Goal: Use online tool/utility: Use online tool/utility

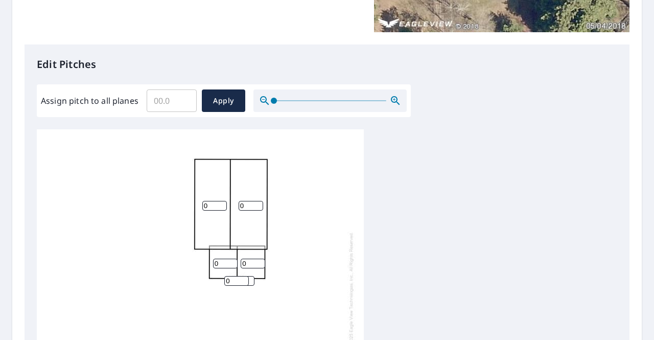
scroll to position [231, 0]
click at [271, 100] on span at bounding box center [274, 100] width 6 height 6
click at [185, 97] on input "0.1" at bounding box center [172, 100] width 50 height 29
click at [185, 97] on input "0.2" at bounding box center [172, 100] width 50 height 29
click at [185, 97] on input "0.3" at bounding box center [172, 100] width 50 height 29
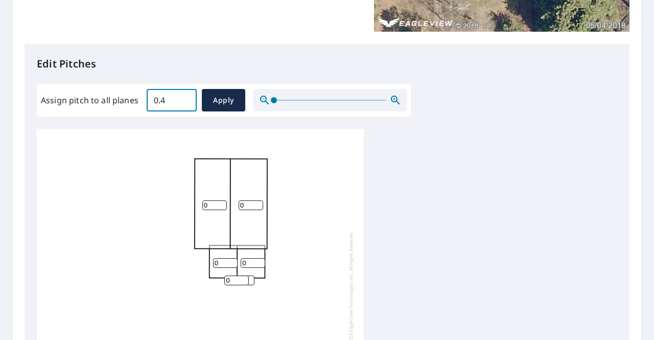
click at [185, 97] on input "0.4" at bounding box center [172, 100] width 50 height 29
click at [185, 97] on input "0.5" at bounding box center [172, 100] width 50 height 29
click at [185, 97] on input "0.6" at bounding box center [172, 100] width 50 height 29
click at [185, 97] on input "0.7" at bounding box center [172, 100] width 50 height 29
click at [185, 97] on input "5.5" at bounding box center [172, 100] width 50 height 29
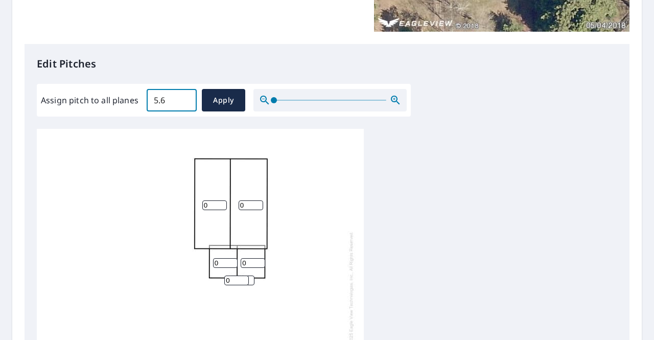
click at [185, 97] on input "5.6" at bounding box center [172, 100] width 50 height 29
click at [185, 97] on input "5.7" at bounding box center [172, 100] width 50 height 29
click at [185, 97] on input "5.8" at bounding box center [172, 100] width 50 height 29
click at [185, 97] on input "5.9" at bounding box center [172, 100] width 50 height 29
click at [185, 97] on input "6" at bounding box center [172, 100] width 50 height 29
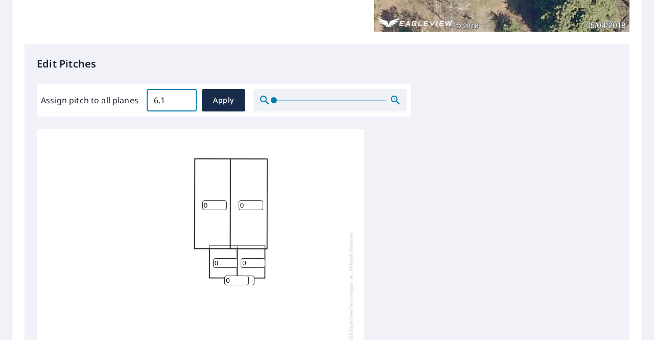
click at [185, 97] on input "6.1" at bounding box center [172, 100] width 50 height 29
type input "6"
click at [186, 103] on input "6" at bounding box center [172, 100] width 50 height 29
click at [215, 96] on span "Apply" at bounding box center [223, 100] width 27 height 13
type input "6"
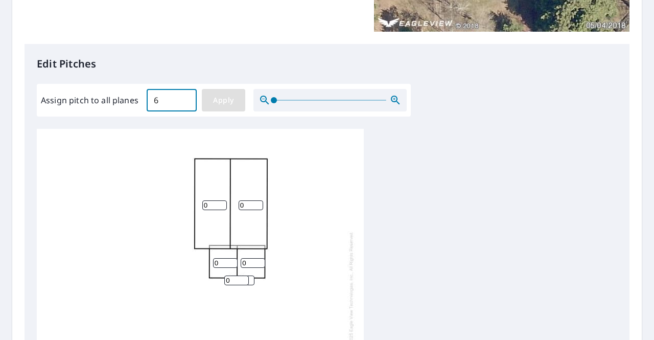
type input "6"
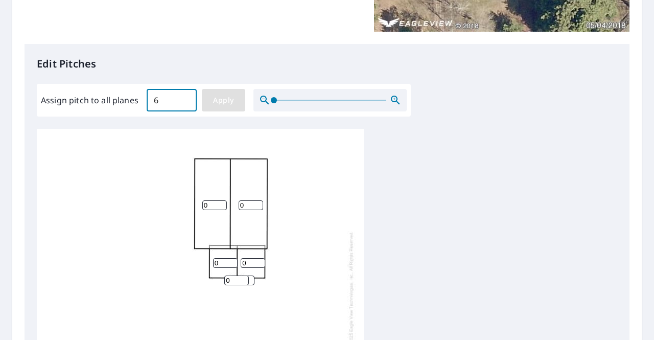
type input "6"
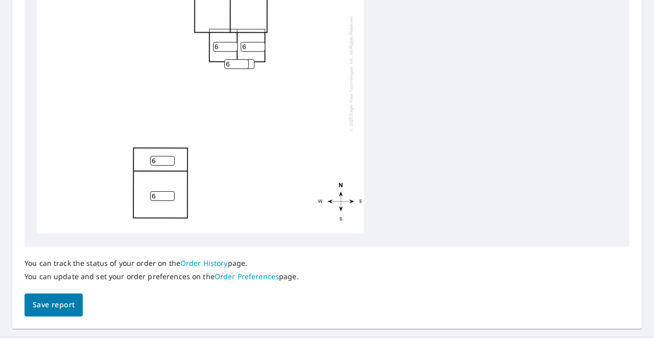
scroll to position [448, 0]
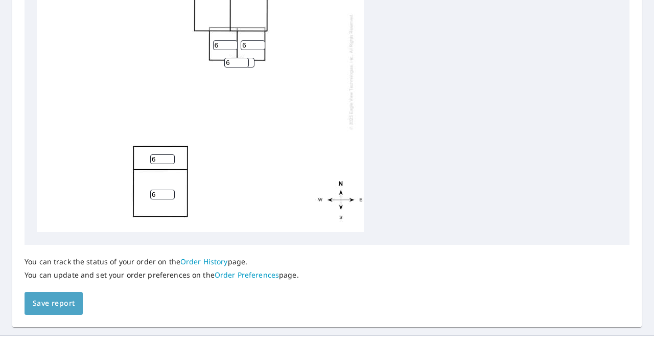
click at [44, 303] on span "Save report" at bounding box center [54, 303] width 42 height 13
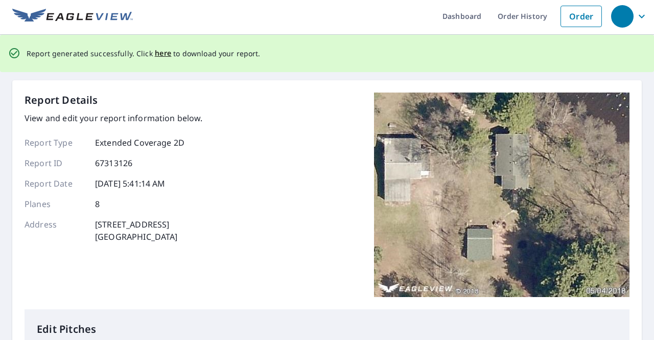
scroll to position [0, 0]
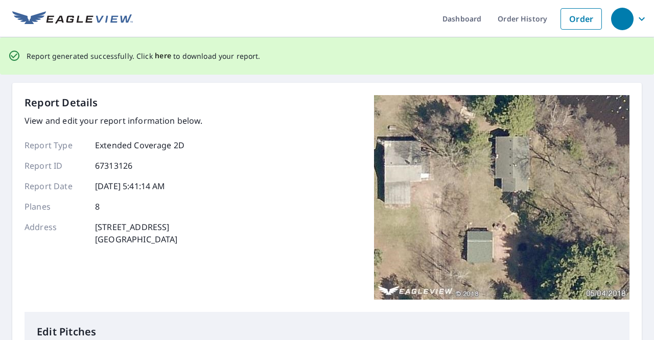
click at [158, 57] on span "here" at bounding box center [163, 56] width 17 height 13
